Goal: Task Accomplishment & Management: Manage account settings

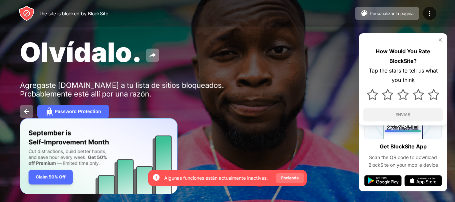
click at [283, 179] on div "Encienda" at bounding box center [290, 178] width 18 height 7
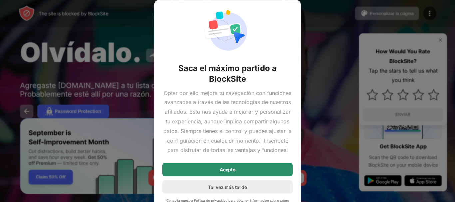
click at [234, 170] on div "Acepto" at bounding box center [228, 169] width 16 height 5
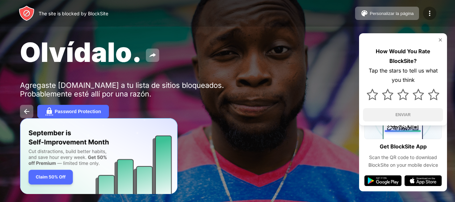
click at [431, 16] on img at bounding box center [430, 13] width 8 height 8
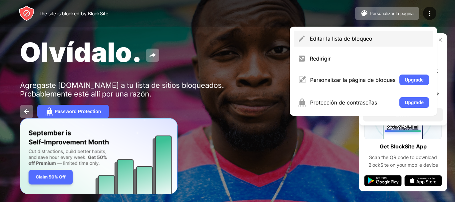
click at [344, 36] on div "Editar la lista de bloqueo" at bounding box center [369, 38] width 119 height 7
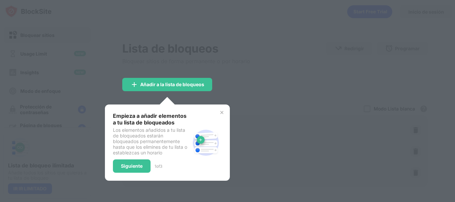
click at [219, 112] on img at bounding box center [221, 112] width 5 height 5
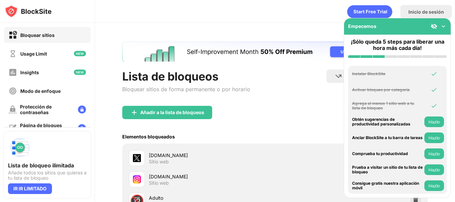
click at [444, 28] on img at bounding box center [443, 26] width 7 height 7
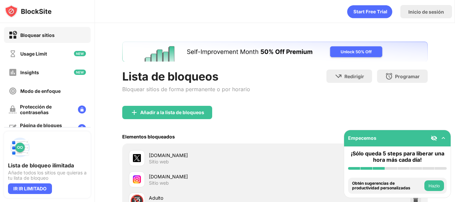
scroll to position [89, 0]
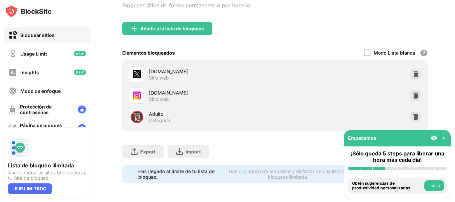
click at [366, 50] on div at bounding box center [367, 53] width 7 height 7
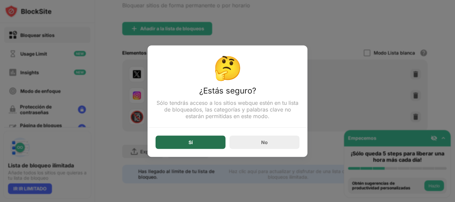
click at [203, 144] on div "Sí" at bounding box center [191, 142] width 70 height 13
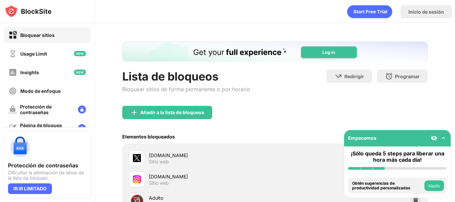
scroll to position [89, 0]
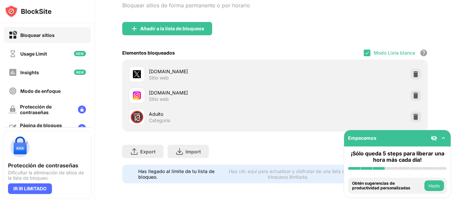
click at [436, 119] on div "Lista de bloqueos Bloquear sitios de forma permanente o por horario Redirigir H…" at bounding box center [275, 70] width 360 height 263
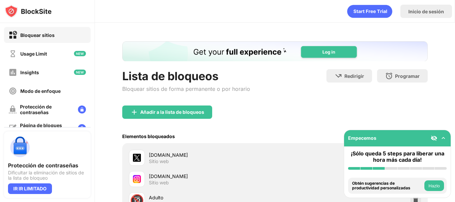
scroll to position [0, 0]
